Goal: Task Accomplishment & Management: Manage account settings

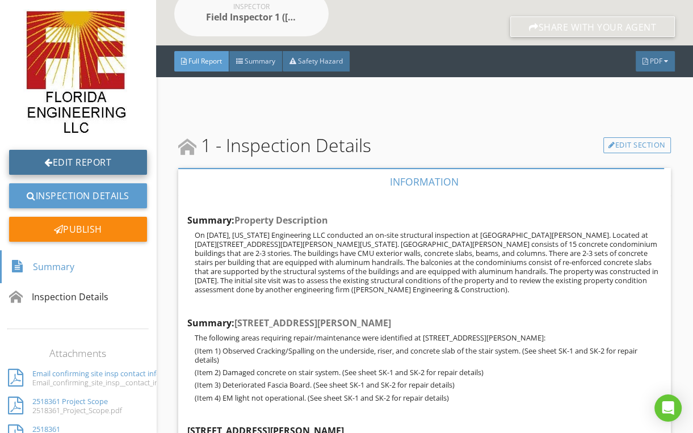
click at [57, 162] on link "Edit Report" at bounding box center [78, 162] width 138 height 25
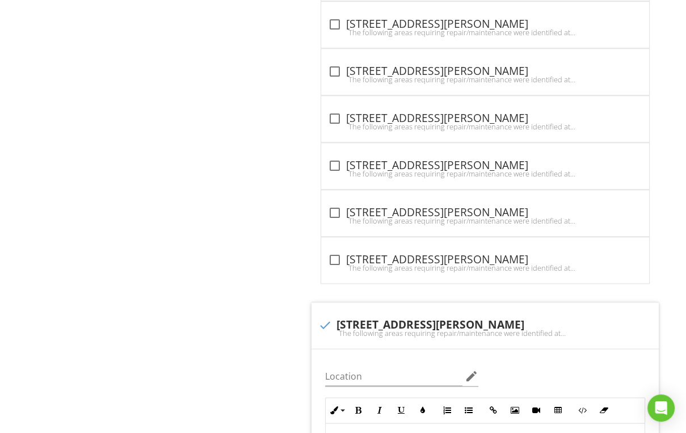
scroll to position [953, 0]
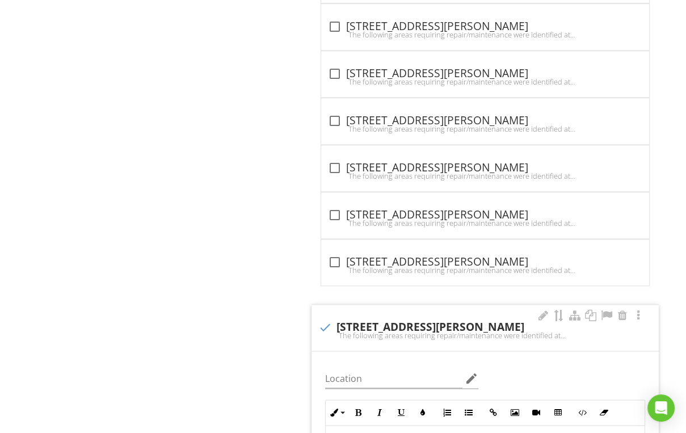
click at [375, 322] on div "check 1251 N Benoist Farms Rd." at bounding box center [485, 327] width 334 height 14
checkbox input "true"
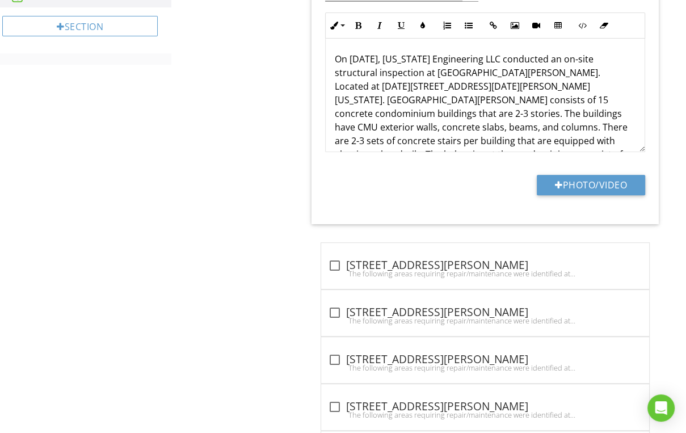
scroll to position [347, 0]
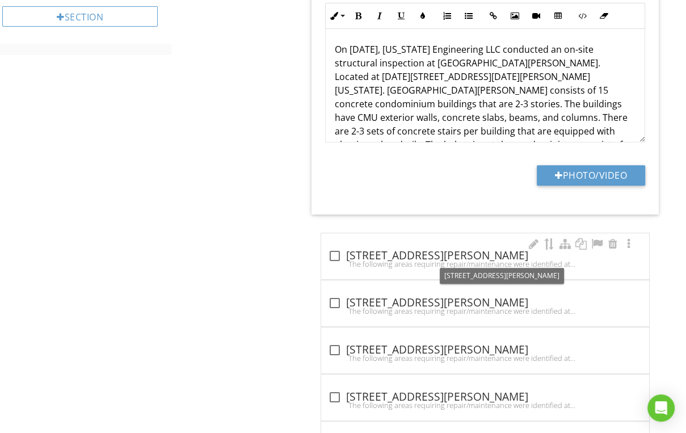
click at [400, 254] on div "check_box_outline_blank 1056 N Benoist Farms Rd." at bounding box center [485, 256] width 314 height 14
checkbox input "true"
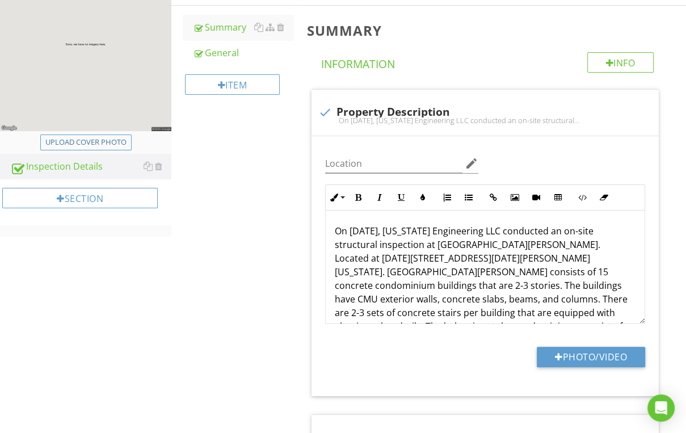
scroll to position [75, 0]
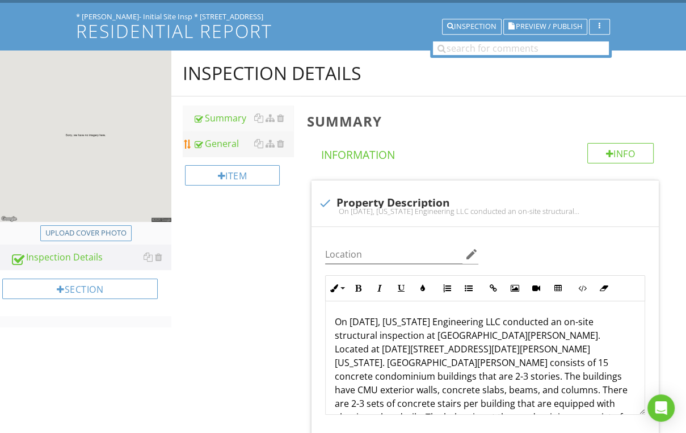
click at [223, 138] on div "General" at bounding box center [243, 144] width 100 height 14
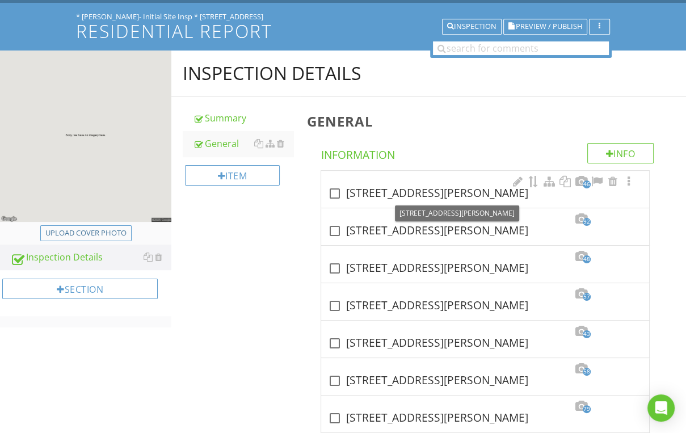
click at [383, 184] on div "check_box_outline_blank 1056 N Benoist Farms Rd, West Palm Beach, FL. 33411" at bounding box center [485, 192] width 314 height 16
checkbox input "true"
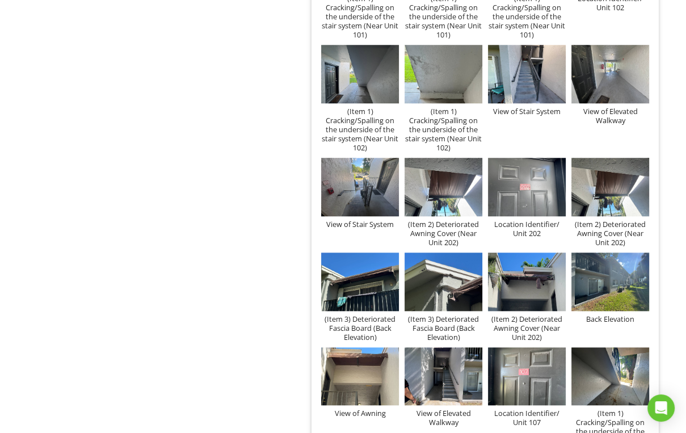
scroll to position [892, 0]
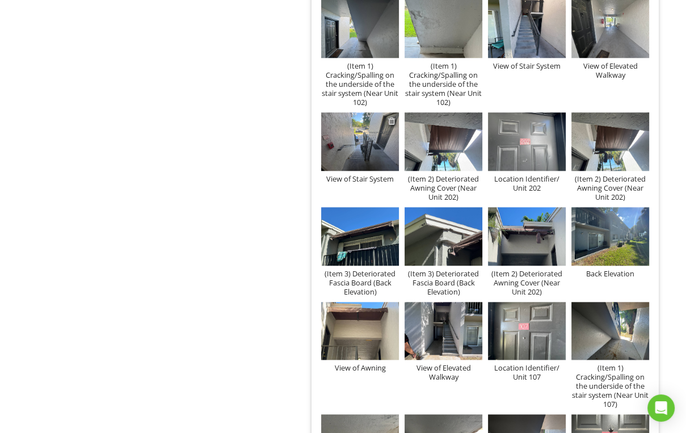
click at [393, 120] on div at bounding box center [391, 120] width 7 height 9
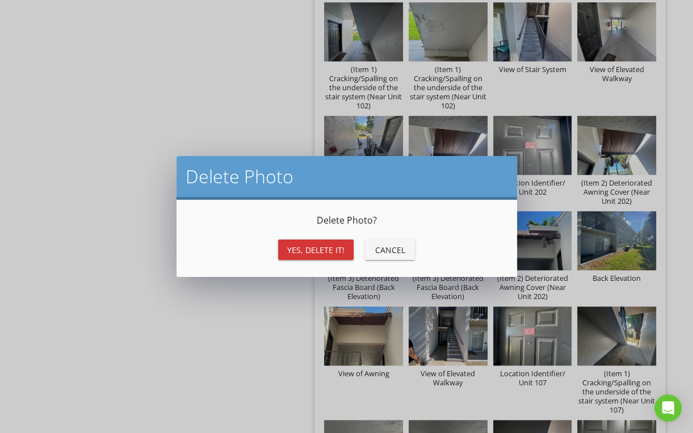
click at [289, 253] on div "Yes, Delete it!" at bounding box center [315, 250] width 57 height 12
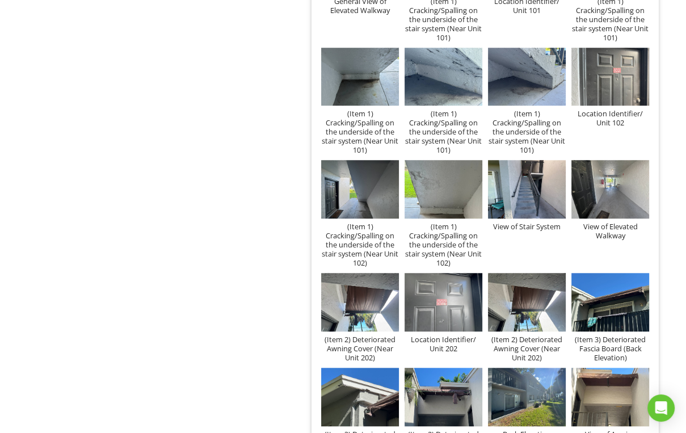
scroll to position [710, 0]
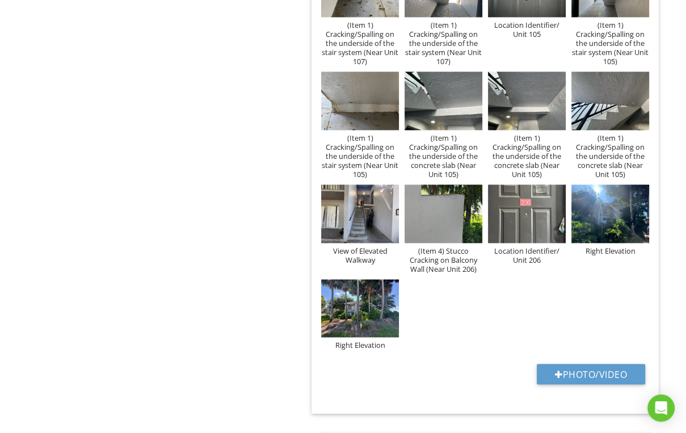
scroll to position [1300, 0]
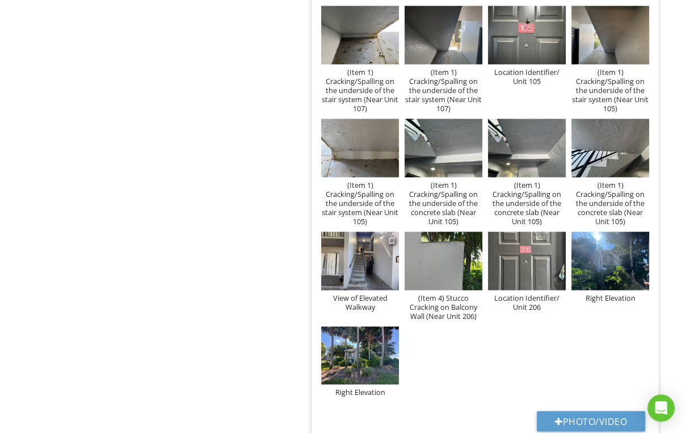
click at [393, 242] on div at bounding box center [391, 239] width 7 height 9
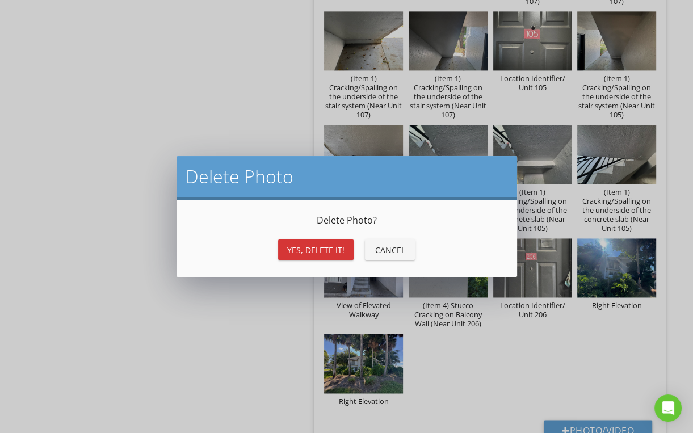
click at [328, 252] on div "Yes, Delete it!" at bounding box center [315, 250] width 57 height 12
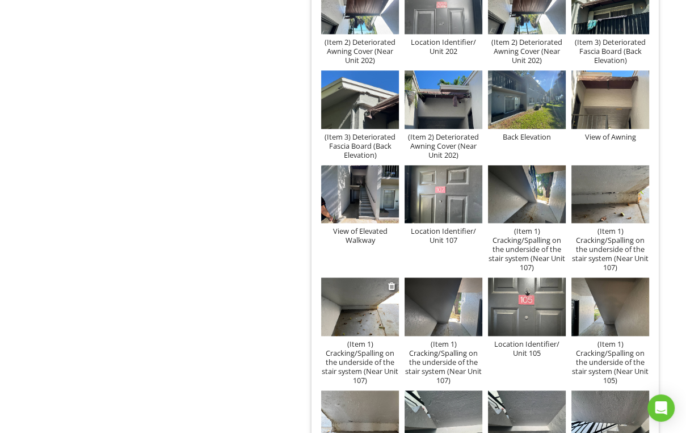
scroll to position [1028, 0]
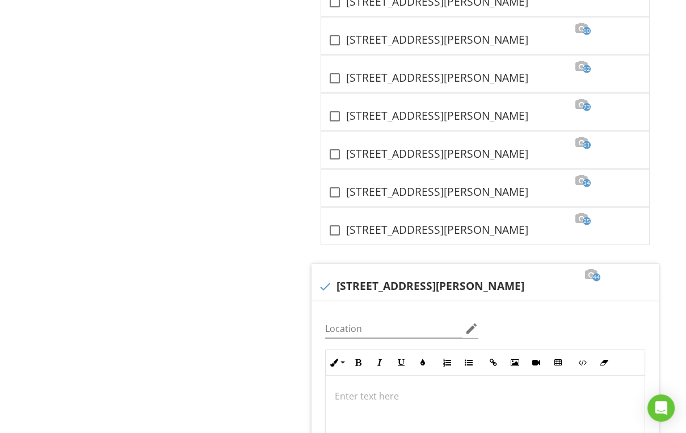
scroll to position [1884, 0]
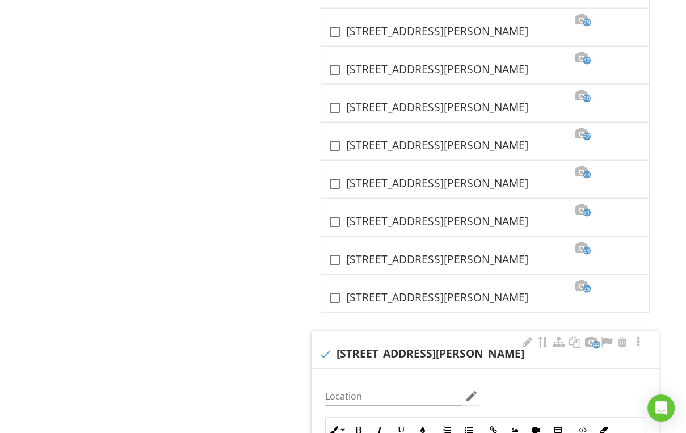
click at [432, 345] on div "check 1251 N Benoist Farms Rd, West Palm Beach, FL. 33411" at bounding box center [485, 353] width 334 height 16
checkbox input "true"
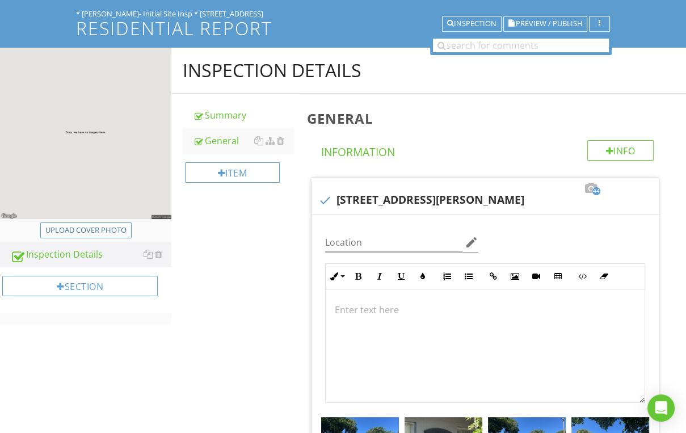
scroll to position [0, 0]
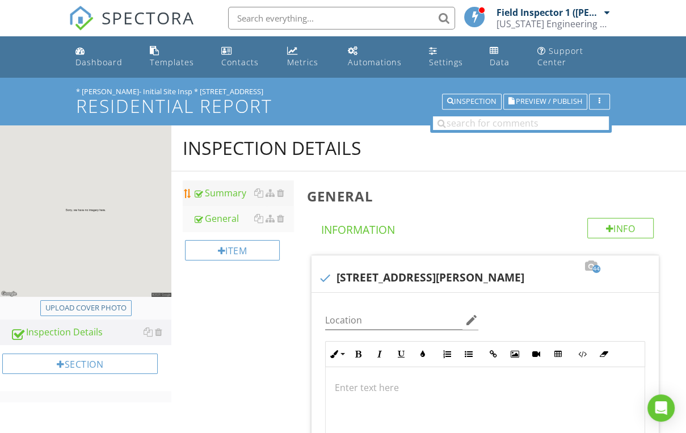
click at [222, 190] on div "Summary" at bounding box center [243, 193] width 100 height 14
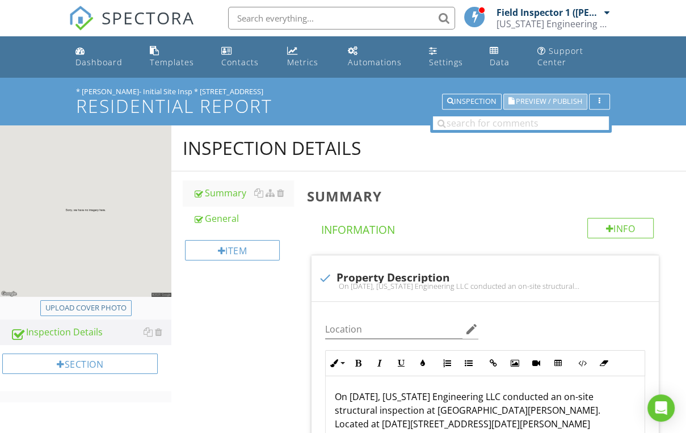
click at [532, 104] on span "Preview / Publish" at bounding box center [549, 101] width 66 height 7
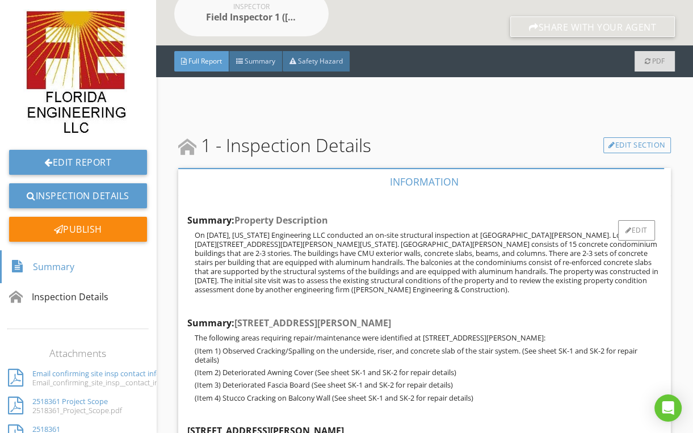
scroll to position [272, 0]
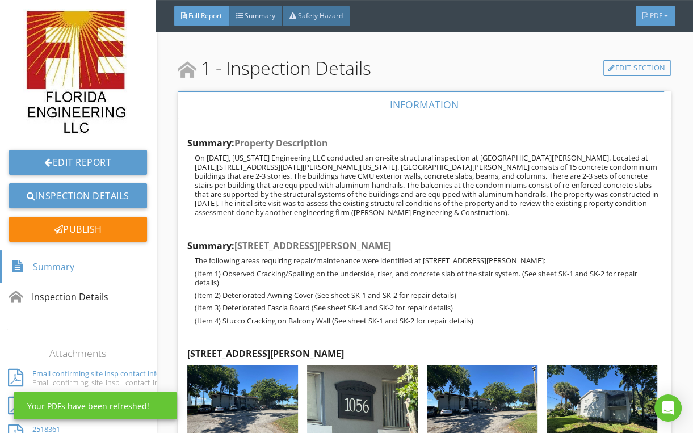
click at [647, 16] on div "PDF" at bounding box center [654, 16] width 39 height 20
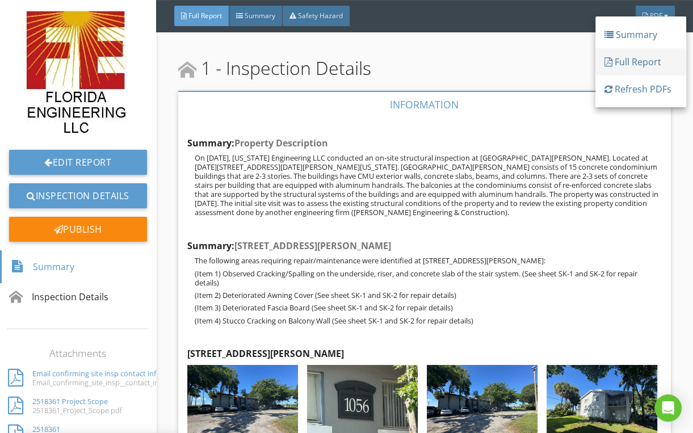
click at [619, 58] on div "Full Report" at bounding box center [640, 62] width 73 height 14
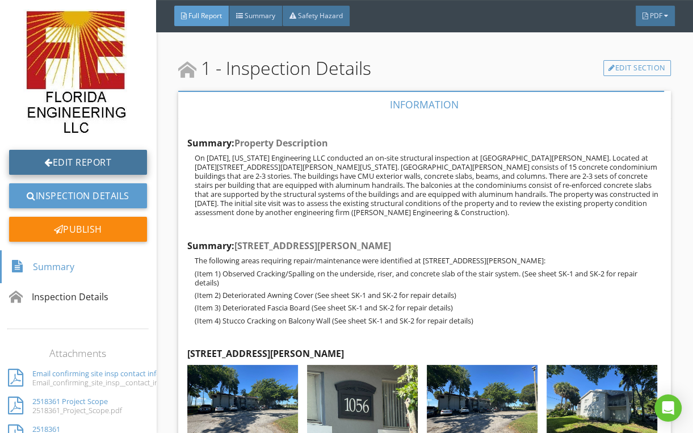
click at [50, 166] on link "Edit Report" at bounding box center [78, 162] width 138 height 25
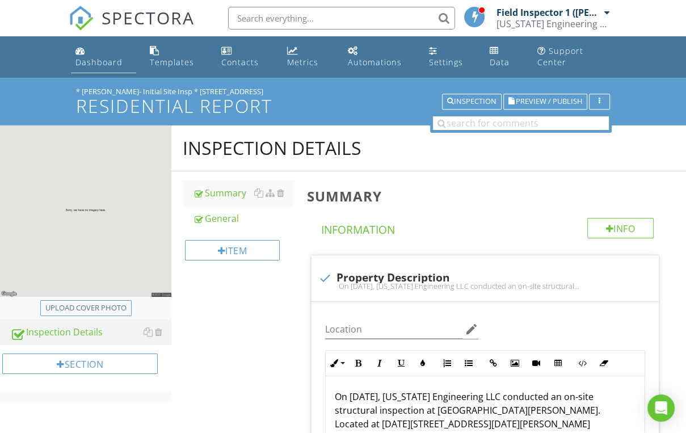
click at [83, 57] on div "Dashboard" at bounding box center [98, 62] width 47 height 11
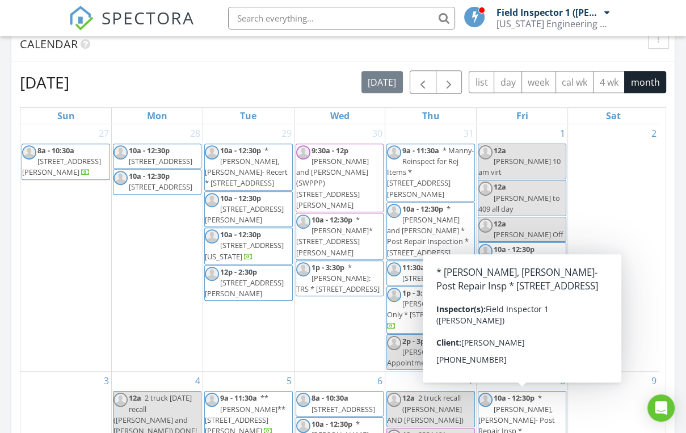
scroll to position [454, 0]
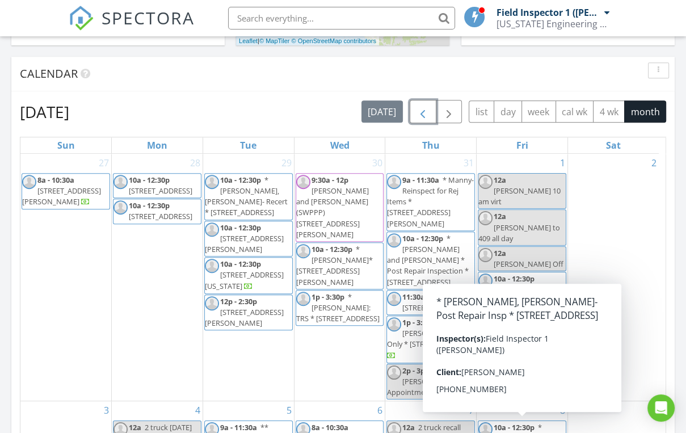
click at [424, 118] on span "button" at bounding box center [423, 112] width 14 height 14
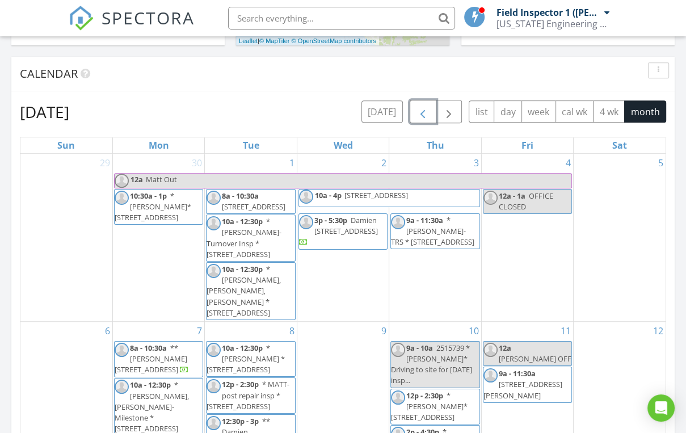
click at [424, 118] on span "button" at bounding box center [423, 112] width 14 height 14
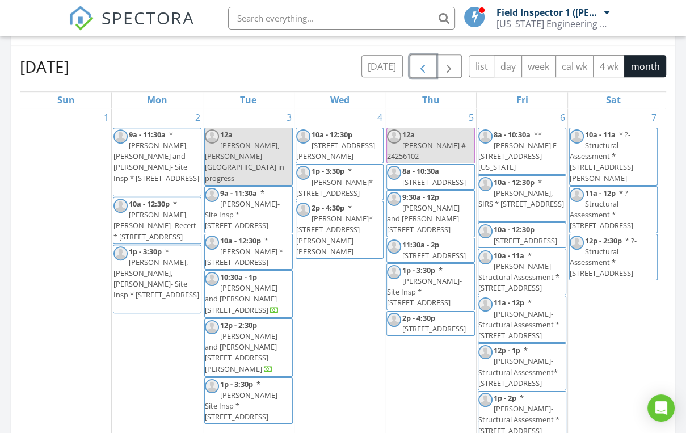
scroll to position [318, 0]
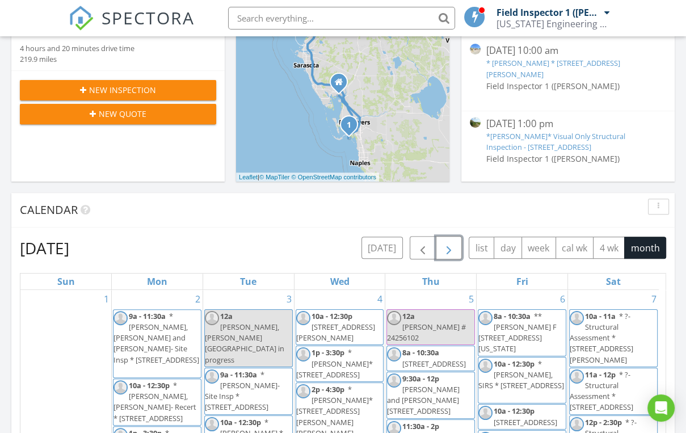
click at [454, 249] on span "button" at bounding box center [449, 248] width 14 height 14
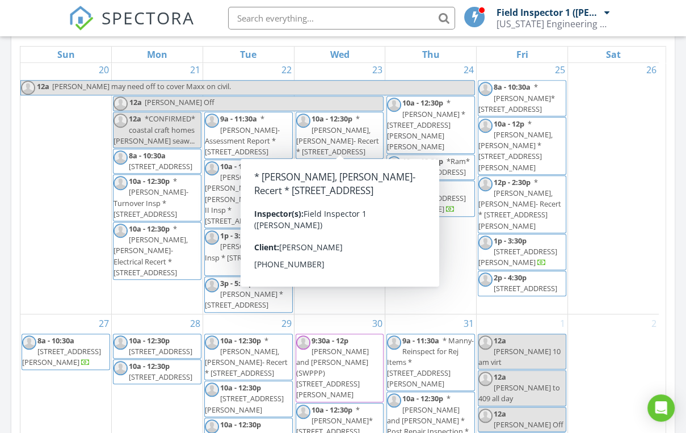
scroll to position [771, 0]
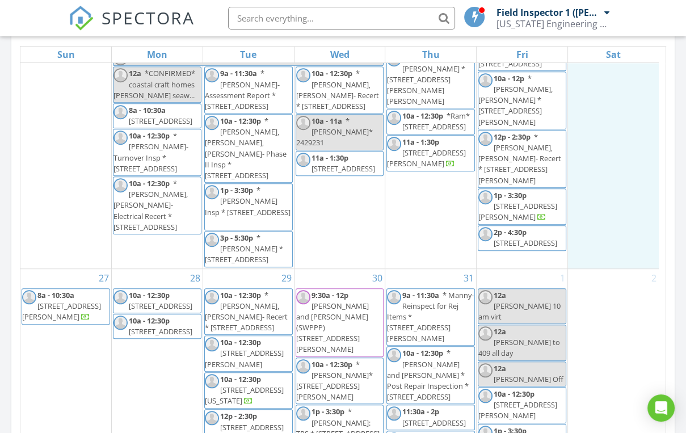
click at [632, 264] on div "26" at bounding box center [613, 141] width 91 height 252
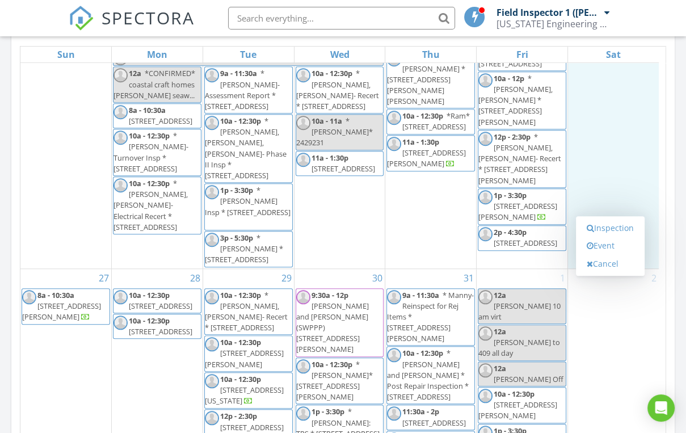
click at [671, 320] on div "July 2025 today list day week cal wk 4 wk month Sun Mon Tue Wed Thu Fri Sat 29 …" at bounding box center [342, 259] width 663 height 516
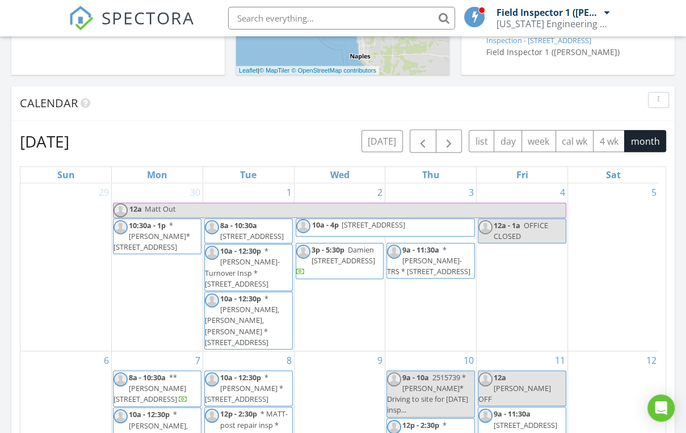
scroll to position [318, 0]
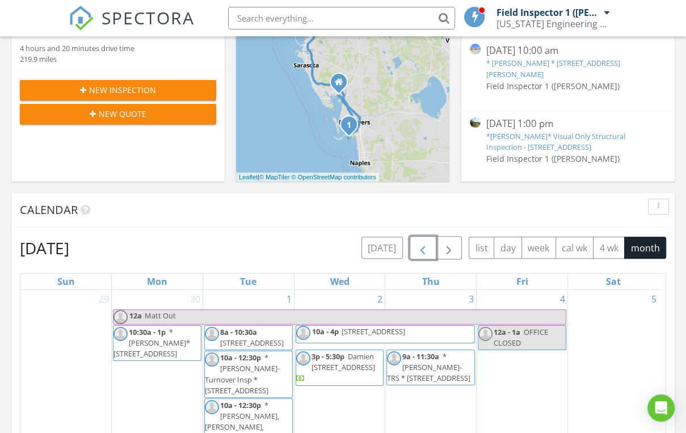
click at [427, 257] on button "button" at bounding box center [423, 247] width 27 height 23
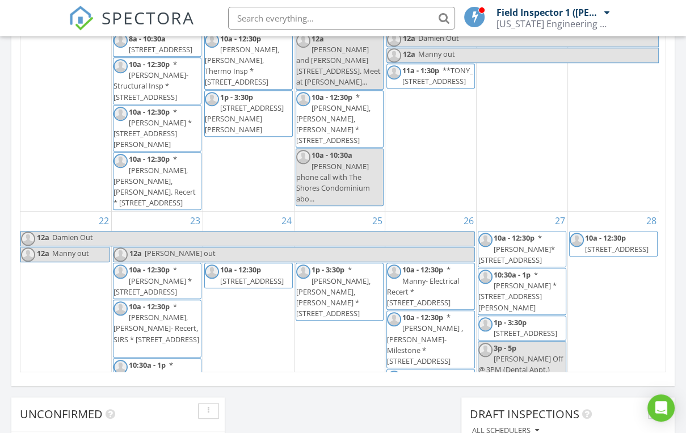
scroll to position [771, 0]
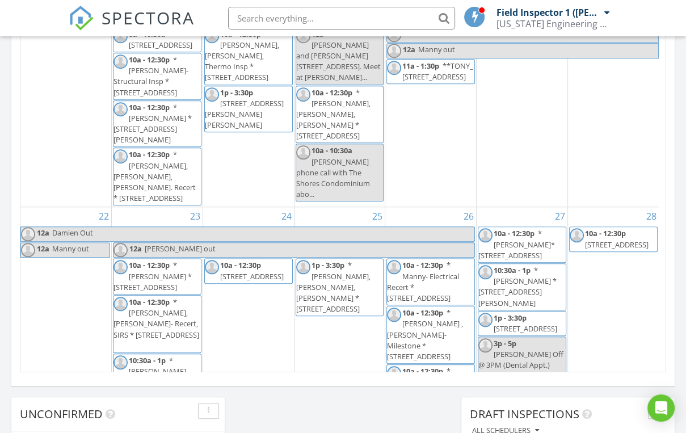
click at [166, 203] on span "* Tony, Manny, Shawn- Luis. Recert * 2500 SW 6th St , Miami 33135" at bounding box center [154, 176] width 82 height 54
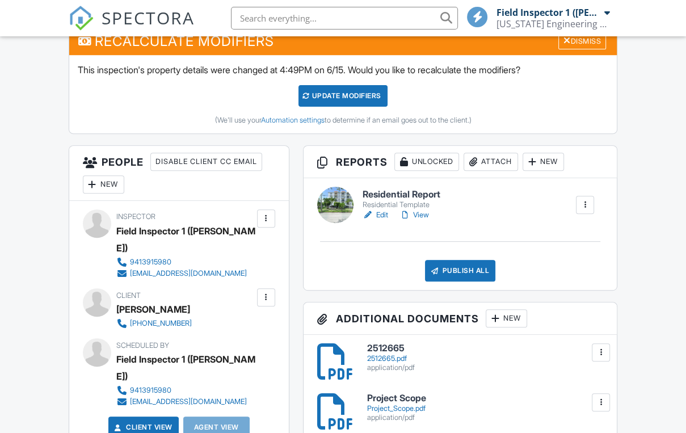
click at [379, 217] on link "Edit" at bounding box center [375, 214] width 26 height 11
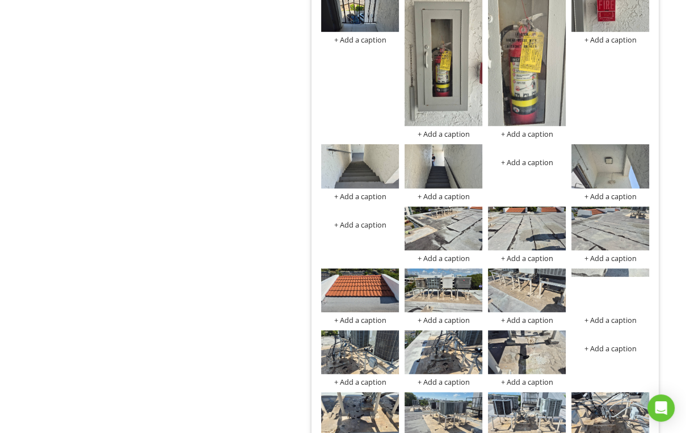
scroll to position [4129, 0]
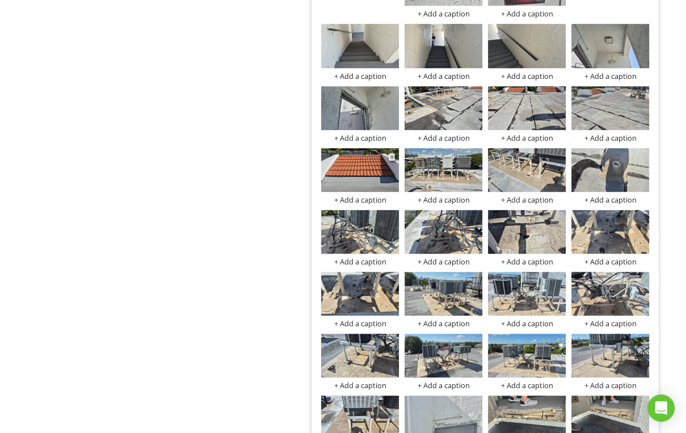
click at [374, 166] on img at bounding box center [360, 170] width 78 height 44
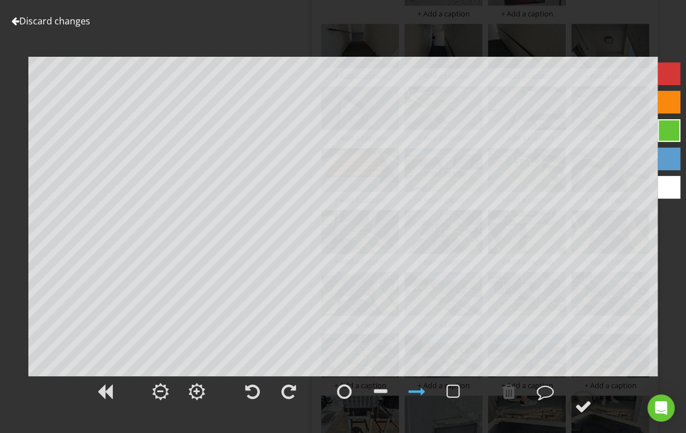
click at [62, 15] on link "Discard changes" at bounding box center [50, 21] width 79 height 12
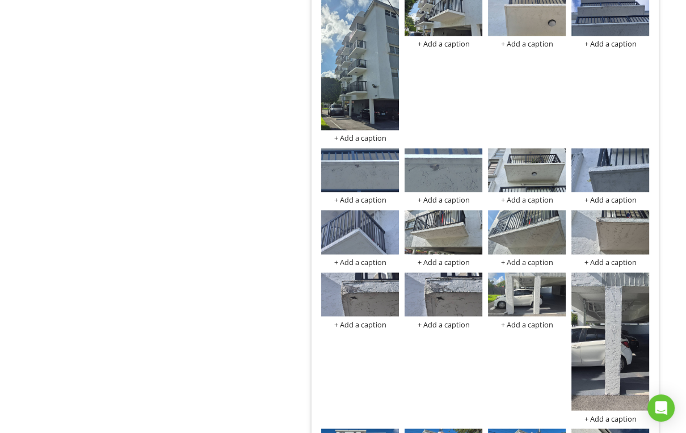
scroll to position [1539, 0]
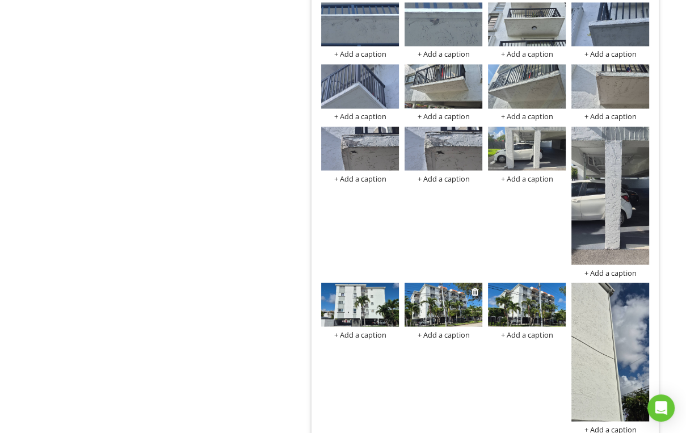
click at [463, 303] on img at bounding box center [443, 304] width 78 height 44
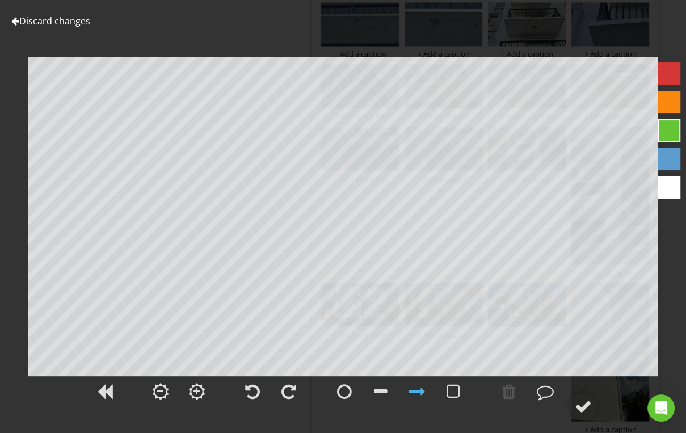
click at [36, 18] on link "Discard changes" at bounding box center [50, 21] width 79 height 12
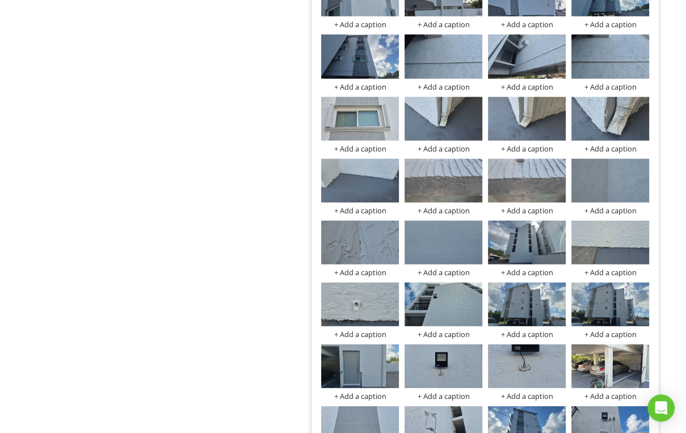
scroll to position [2356, 0]
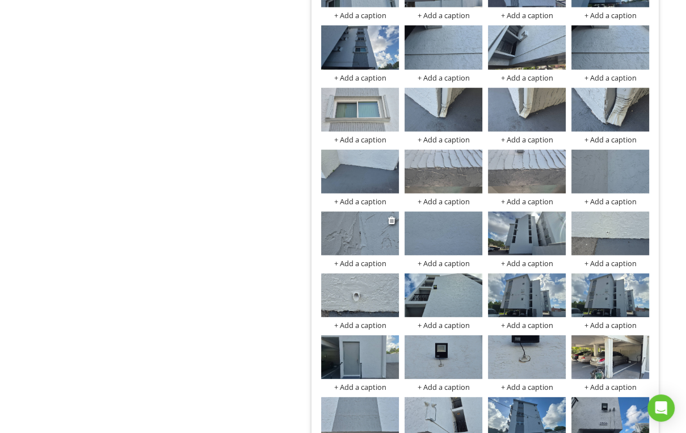
click at [372, 246] on img at bounding box center [360, 234] width 78 height 44
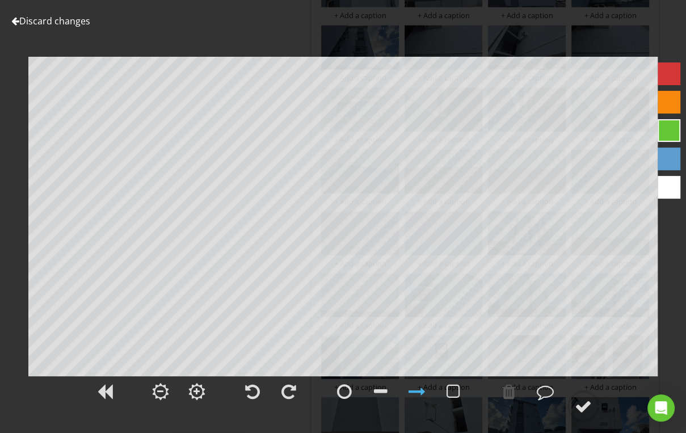
click at [37, 23] on link "Discard changes" at bounding box center [50, 21] width 79 height 12
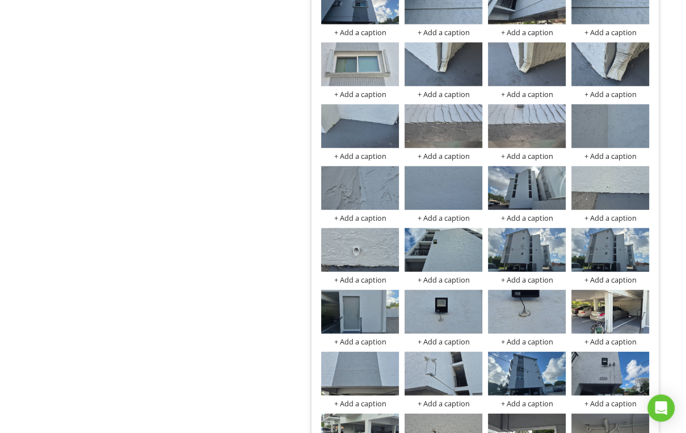
scroll to position [2447, 0]
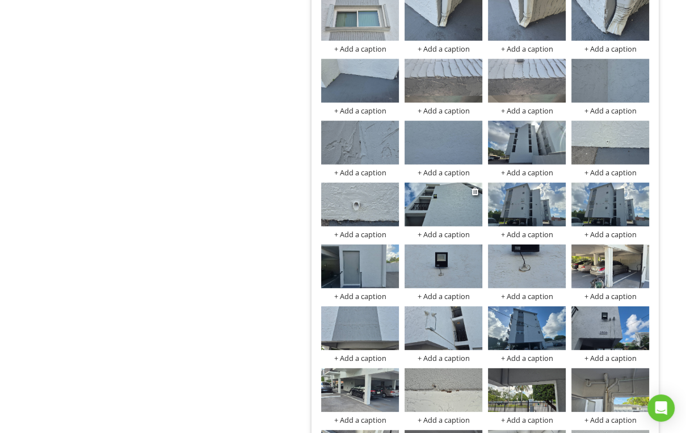
click at [447, 222] on img at bounding box center [443, 205] width 78 height 44
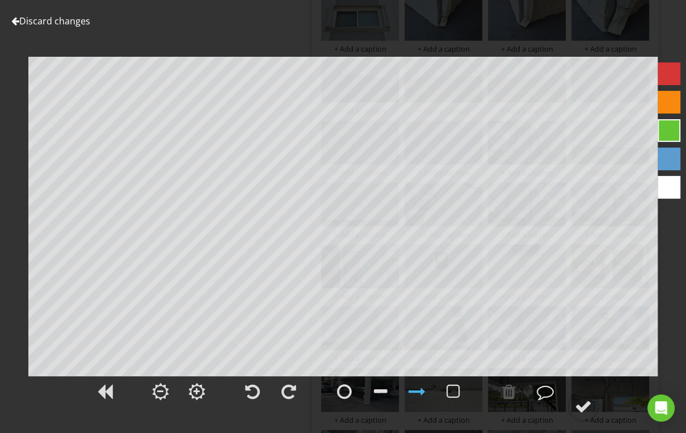
click at [57, 16] on link "Discard changes" at bounding box center [50, 21] width 79 height 12
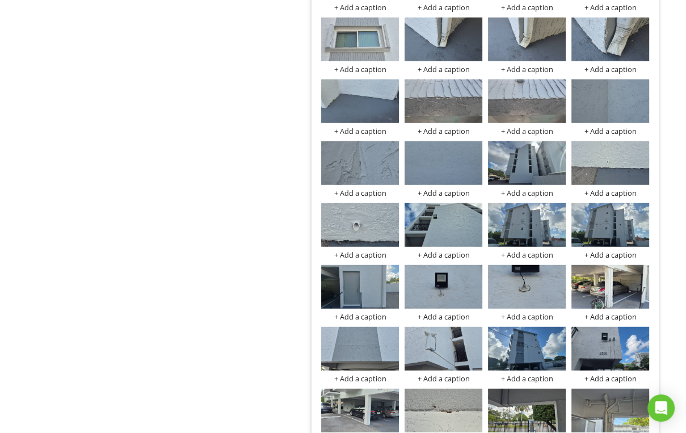
scroll to position [2402, 0]
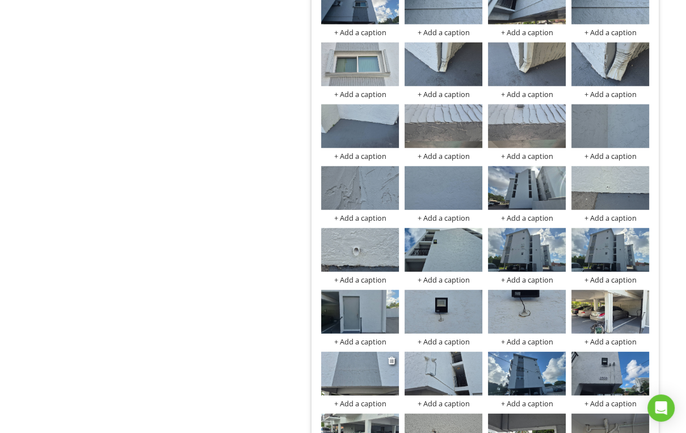
click at [370, 370] on img at bounding box center [360, 374] width 78 height 44
